Goal: Task Accomplishment & Management: Complete application form

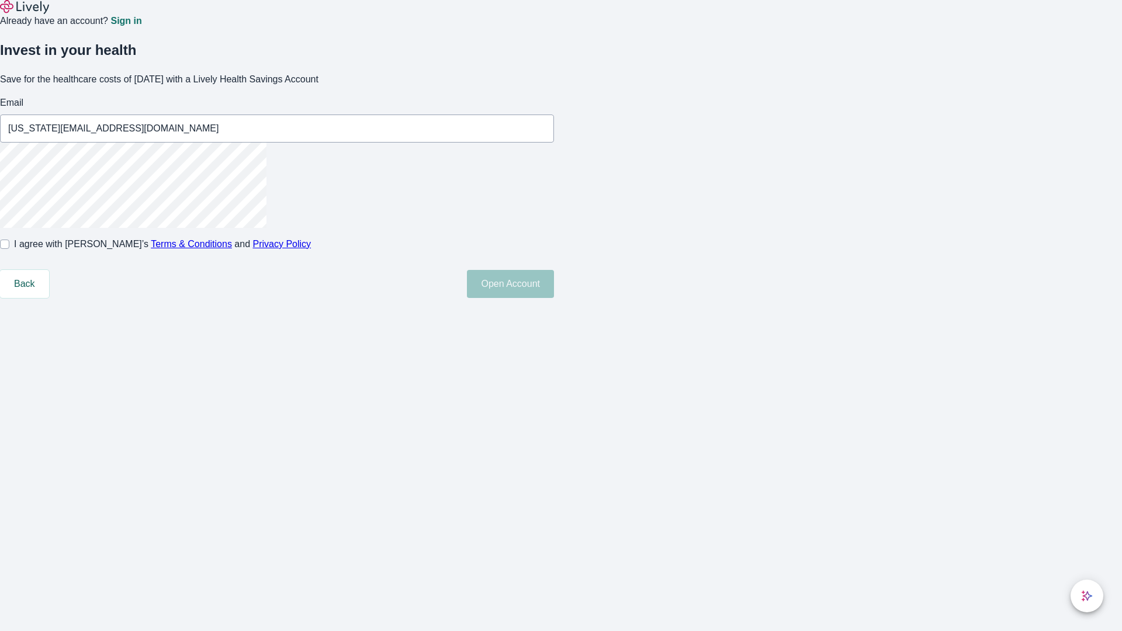
click at [9, 249] on input "I agree with Lively’s Terms & Conditions and Privacy Policy" at bounding box center [4, 244] width 9 height 9
checkbox input "true"
click at [554, 298] on button "Open Account" at bounding box center [510, 284] width 87 height 28
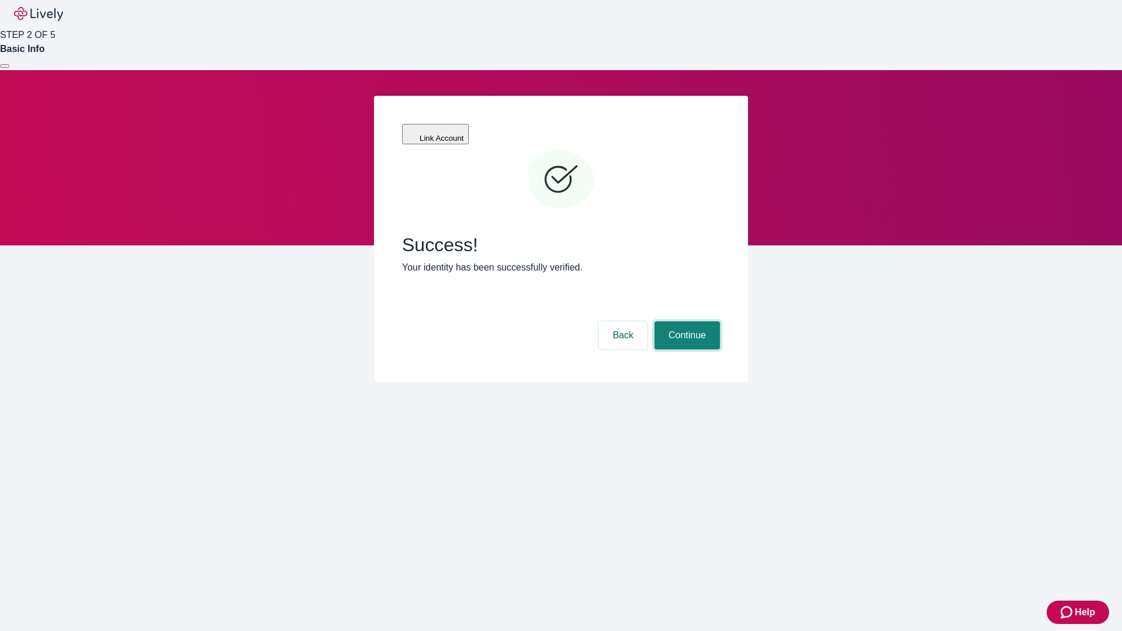
click at [685, 321] on button "Continue" at bounding box center [686, 335] width 65 height 28
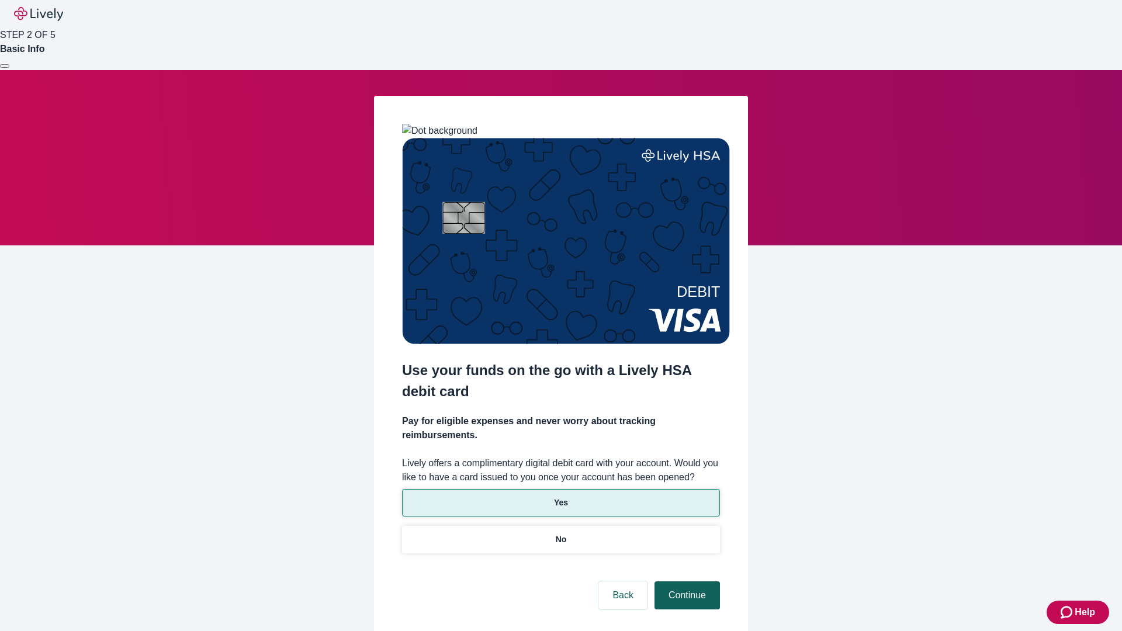
click at [560, 497] on p "Yes" at bounding box center [561, 503] width 14 height 12
click at [685, 581] on button "Continue" at bounding box center [686, 595] width 65 height 28
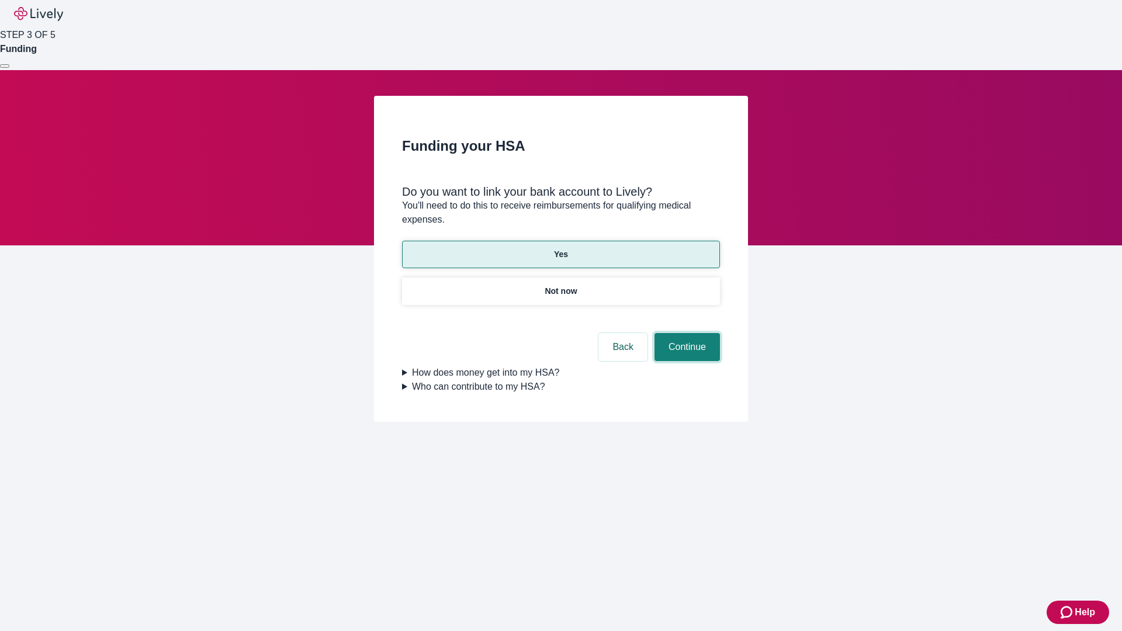
click at [685, 333] on button "Continue" at bounding box center [686, 347] width 65 height 28
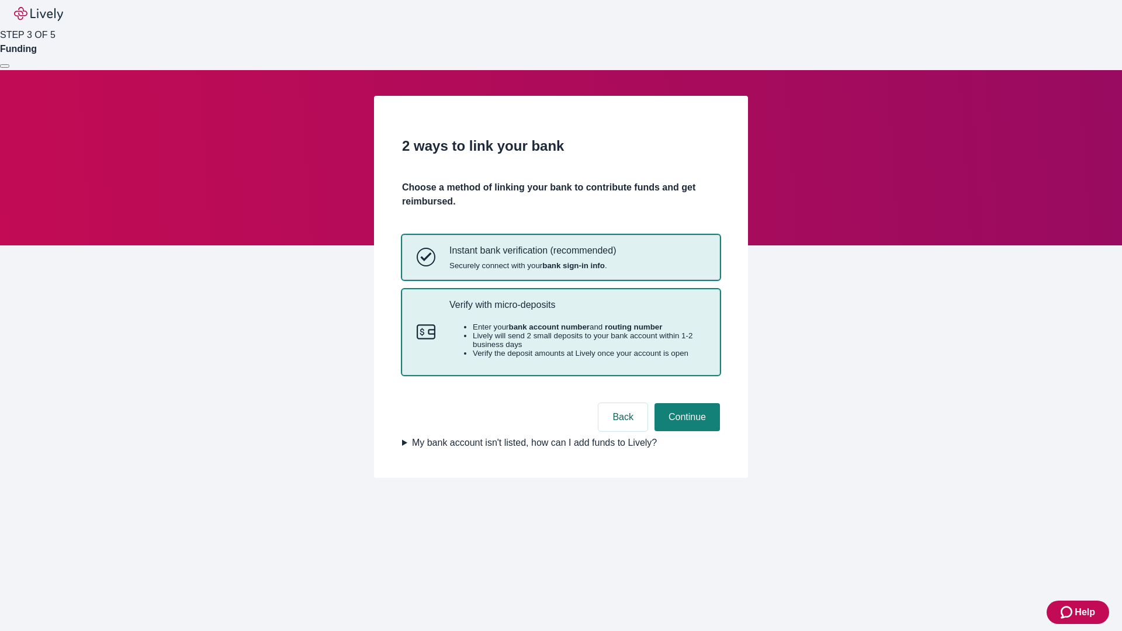
click at [577, 310] on p "Verify with micro-deposits" at bounding box center [577, 304] width 256 height 11
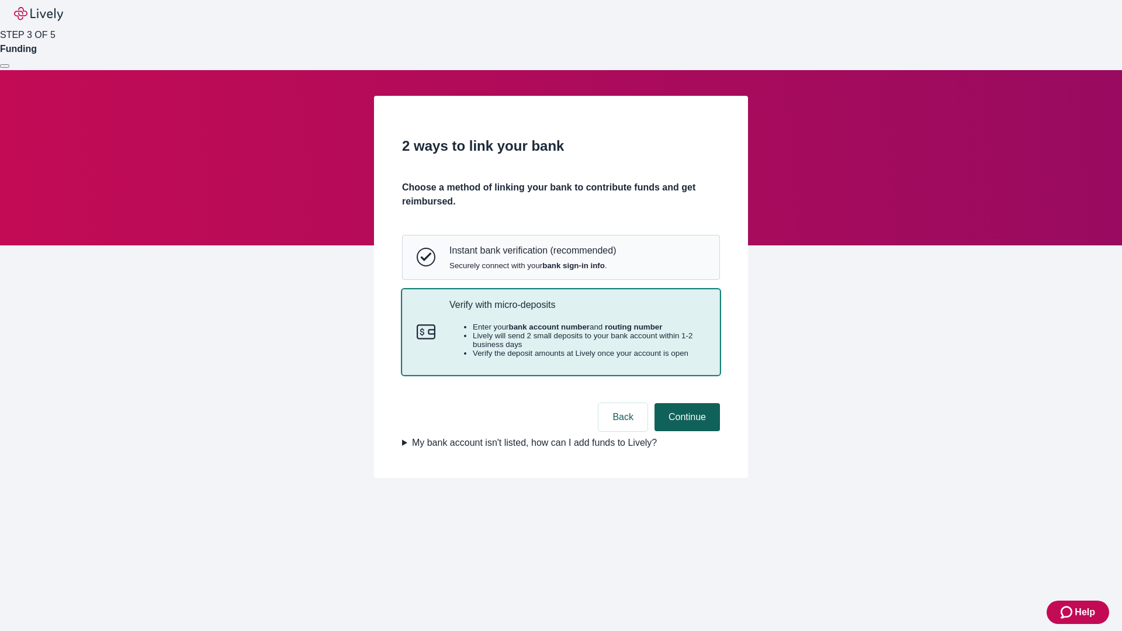
click at [685, 431] on button "Continue" at bounding box center [686, 417] width 65 height 28
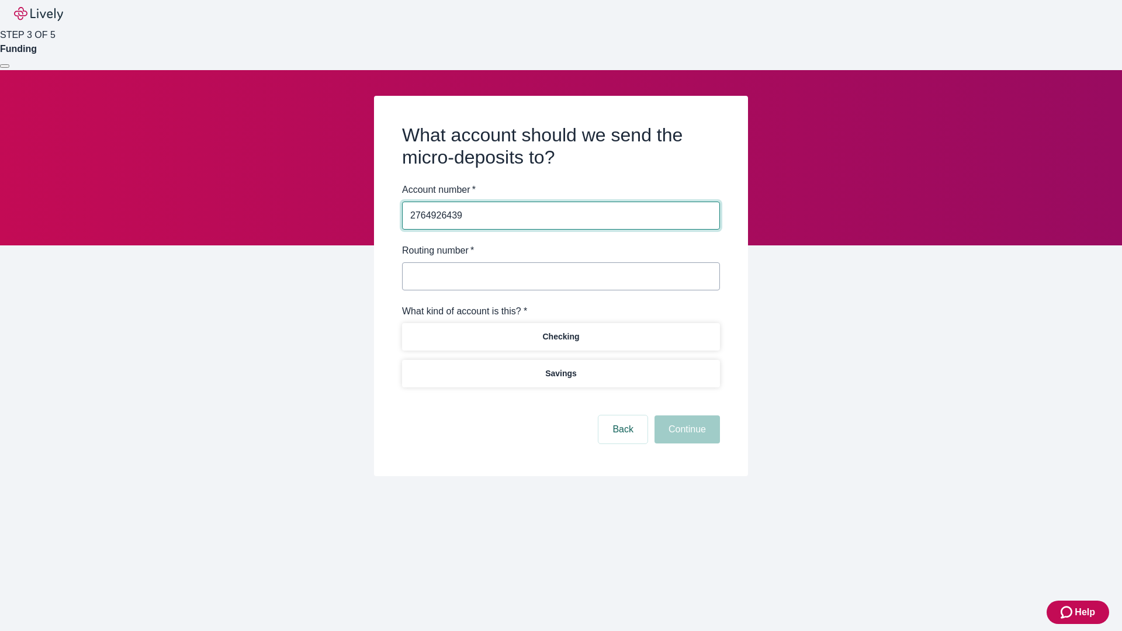
type input "2764926439"
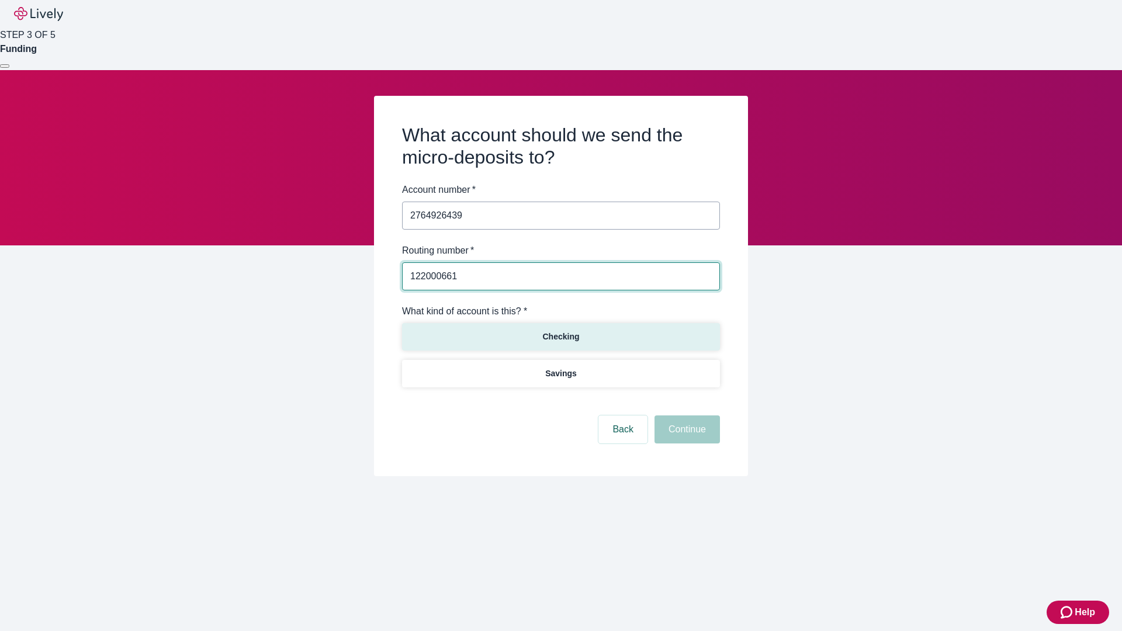
type input "122000661"
click at [560, 336] on p "Checking" at bounding box center [560, 337] width 37 height 12
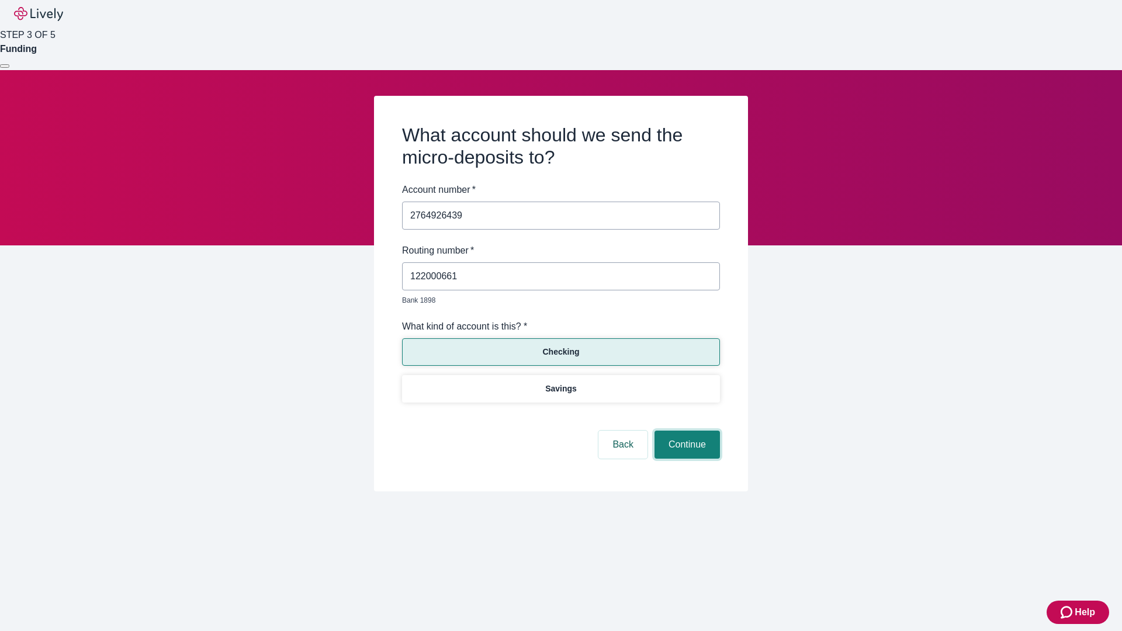
click at [685, 431] on button "Continue" at bounding box center [686, 445] width 65 height 28
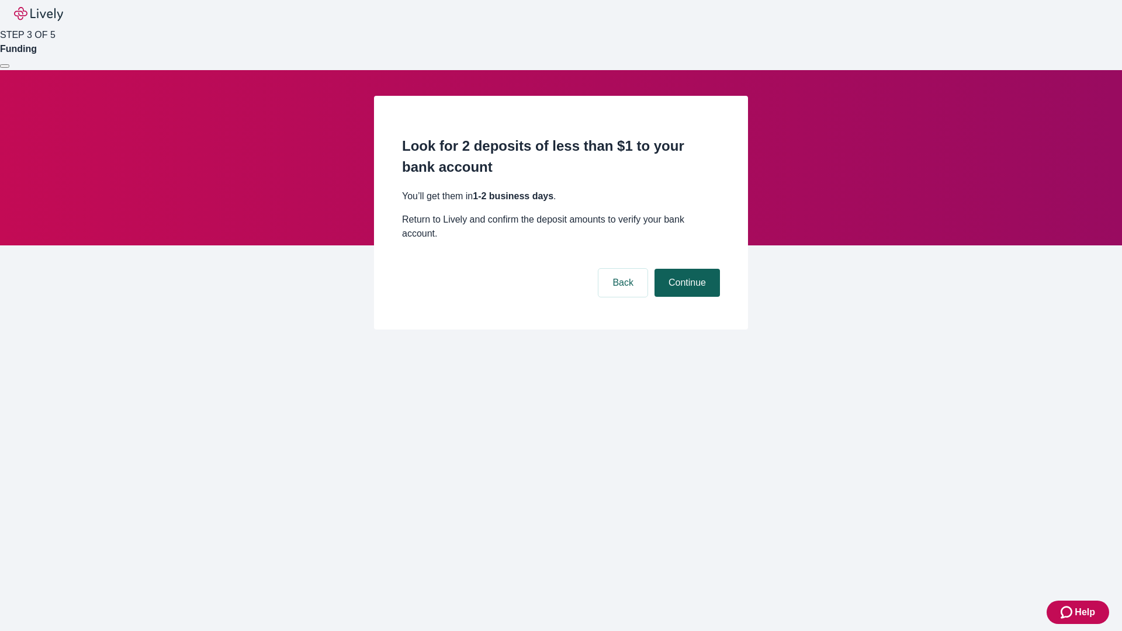
click at [685, 269] on button "Continue" at bounding box center [686, 283] width 65 height 28
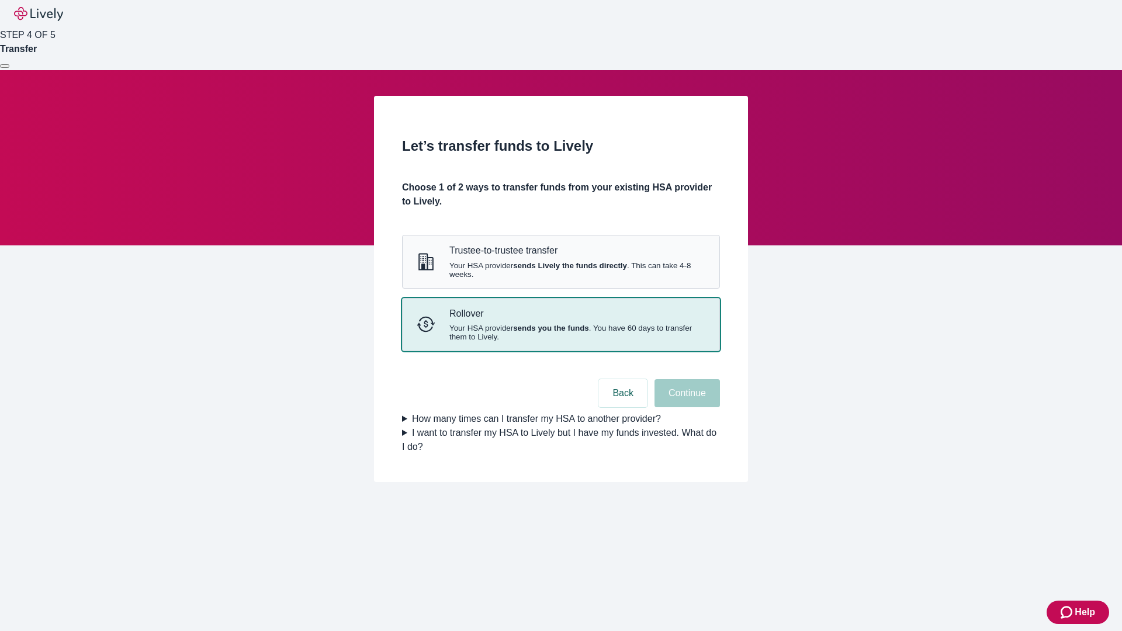
click at [560, 332] on strong "sends you the funds" at bounding box center [551, 328] width 76 height 9
click at [685, 407] on button "Continue" at bounding box center [686, 393] width 65 height 28
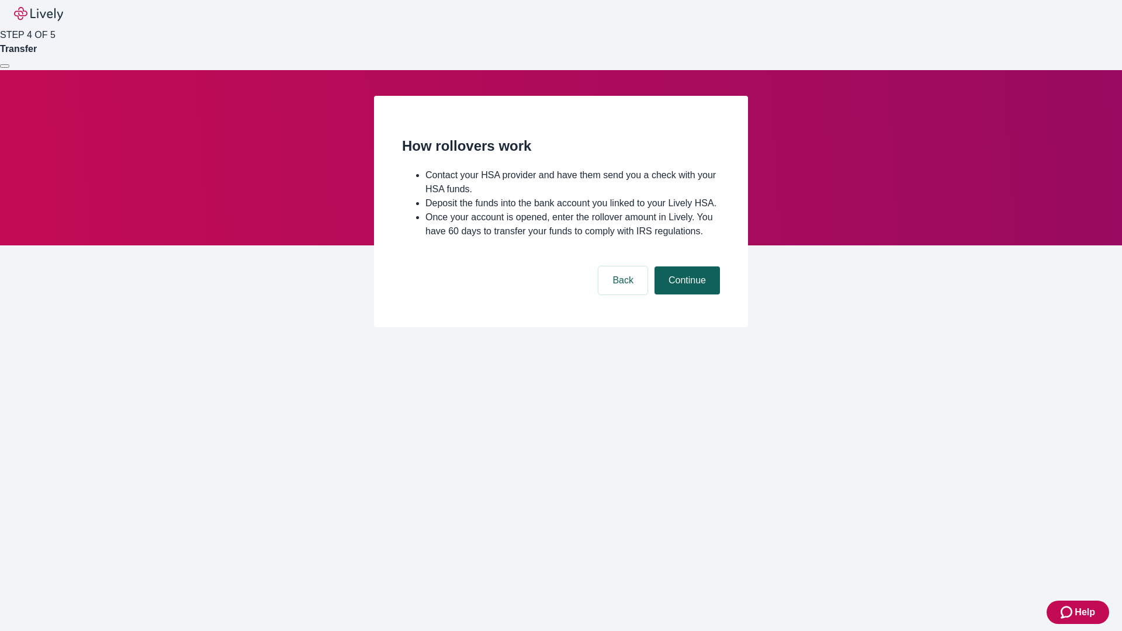
click at [685, 294] on button "Continue" at bounding box center [686, 280] width 65 height 28
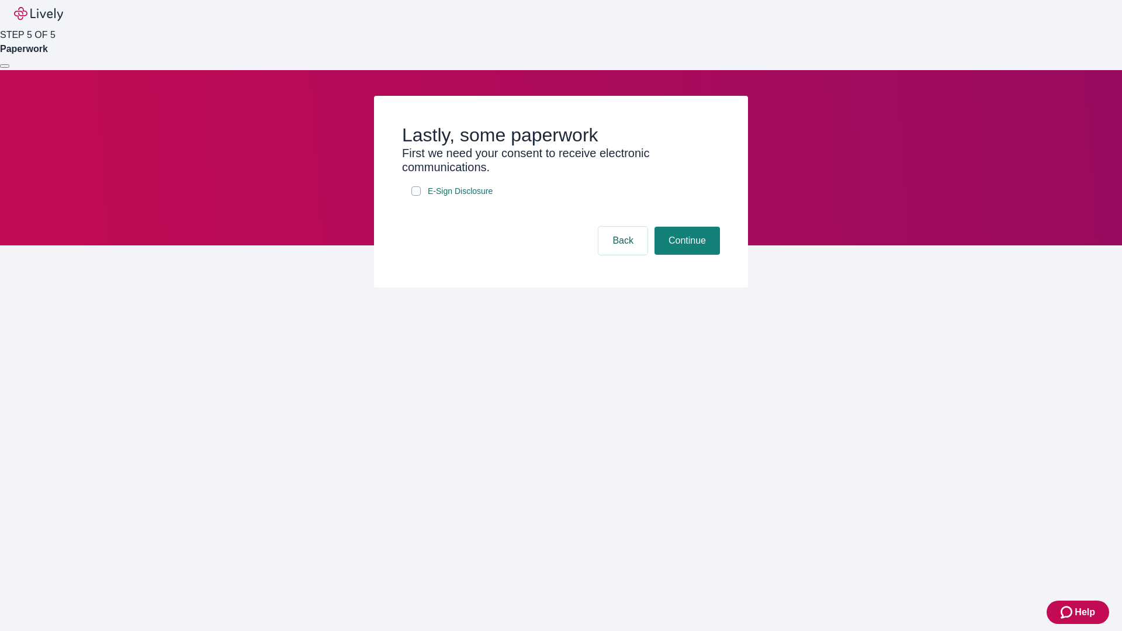
click at [416, 196] on input "E-Sign Disclosure" at bounding box center [415, 190] width 9 height 9
checkbox input "true"
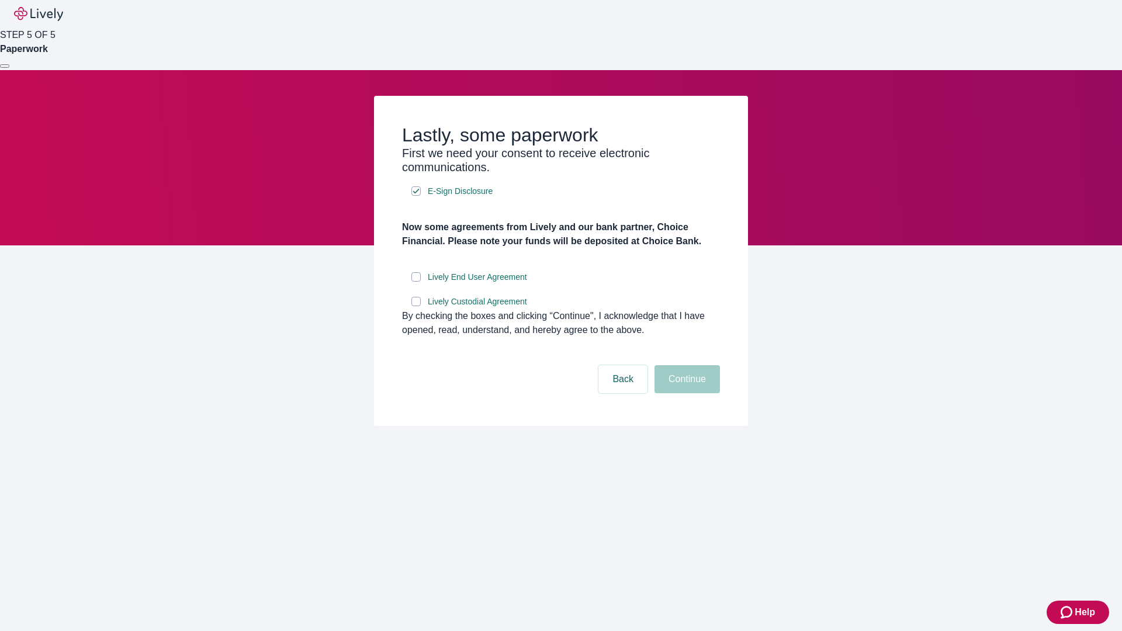
click at [416, 282] on input "Lively End User Agreement" at bounding box center [415, 276] width 9 height 9
checkbox input "true"
click at [416, 306] on input "Lively Custodial Agreement" at bounding box center [415, 301] width 9 height 9
checkbox input "true"
click at [685, 393] on button "Continue" at bounding box center [686, 379] width 65 height 28
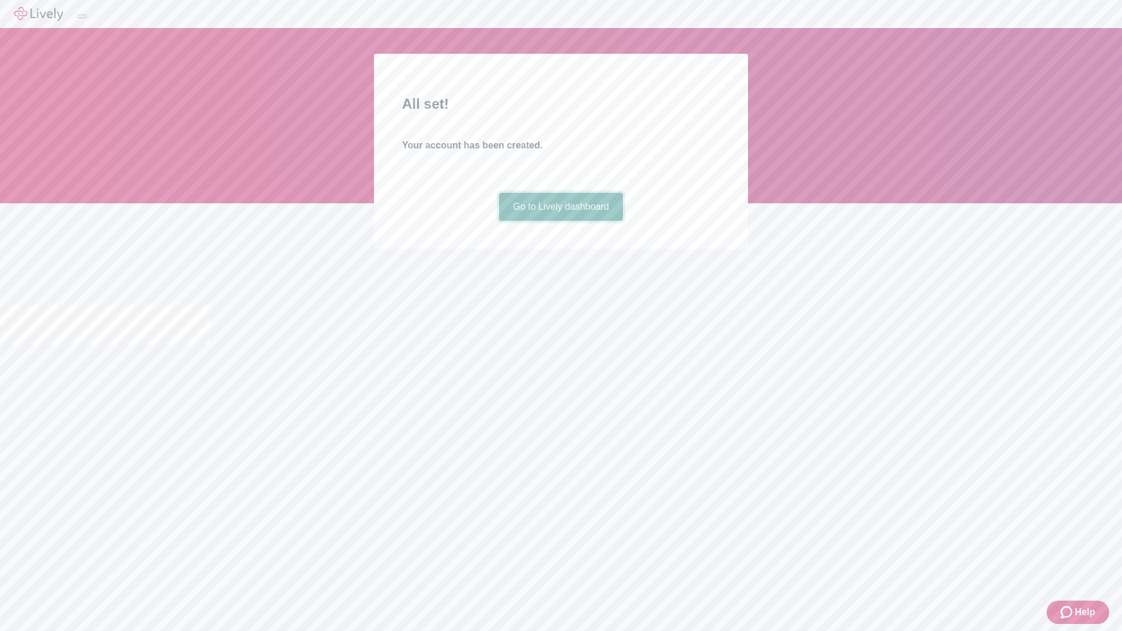
click at [560, 221] on link "Go to Lively dashboard" at bounding box center [561, 207] width 124 height 28
